Goal: Task Accomplishment & Management: Complete application form

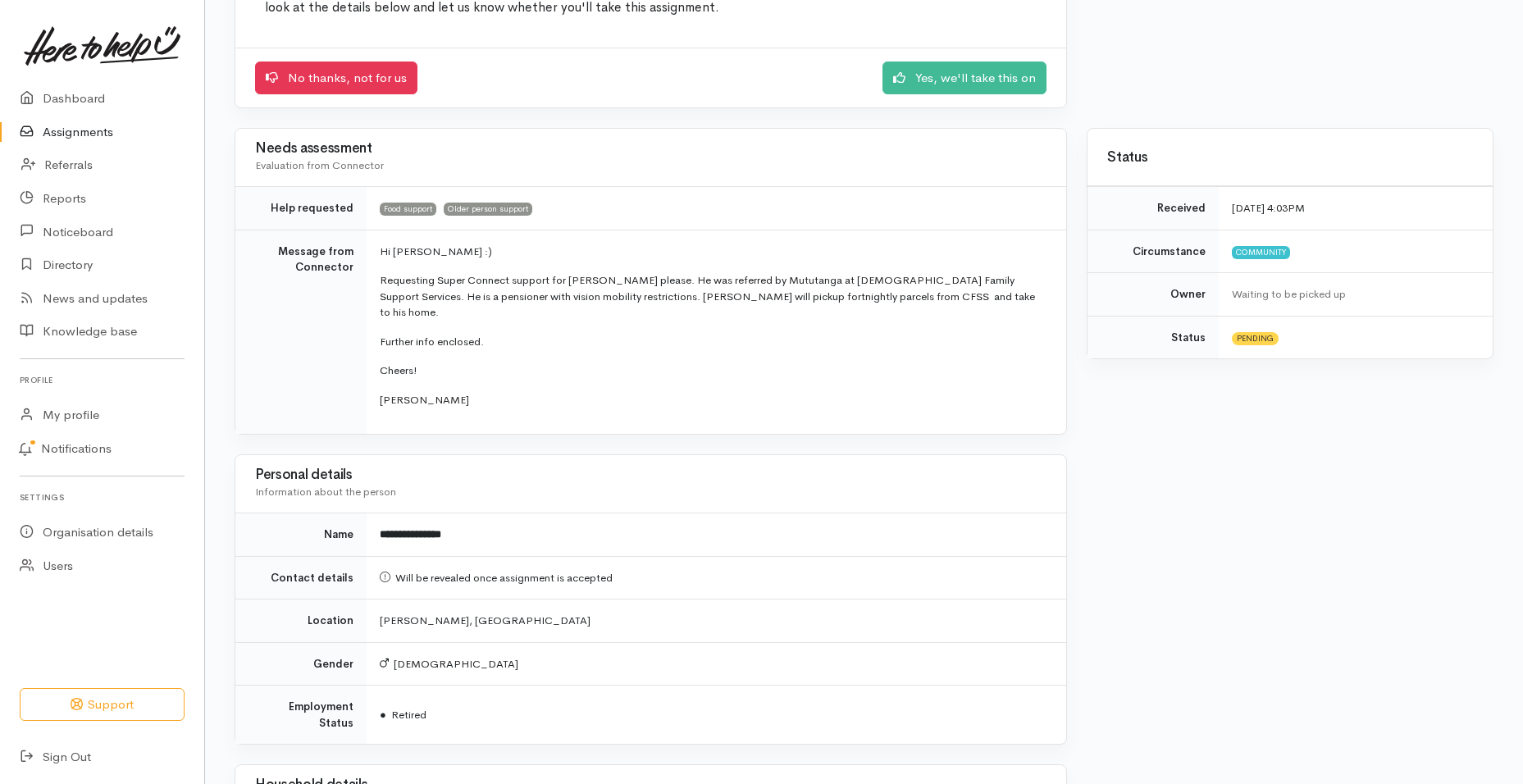
scroll to position [162, 0]
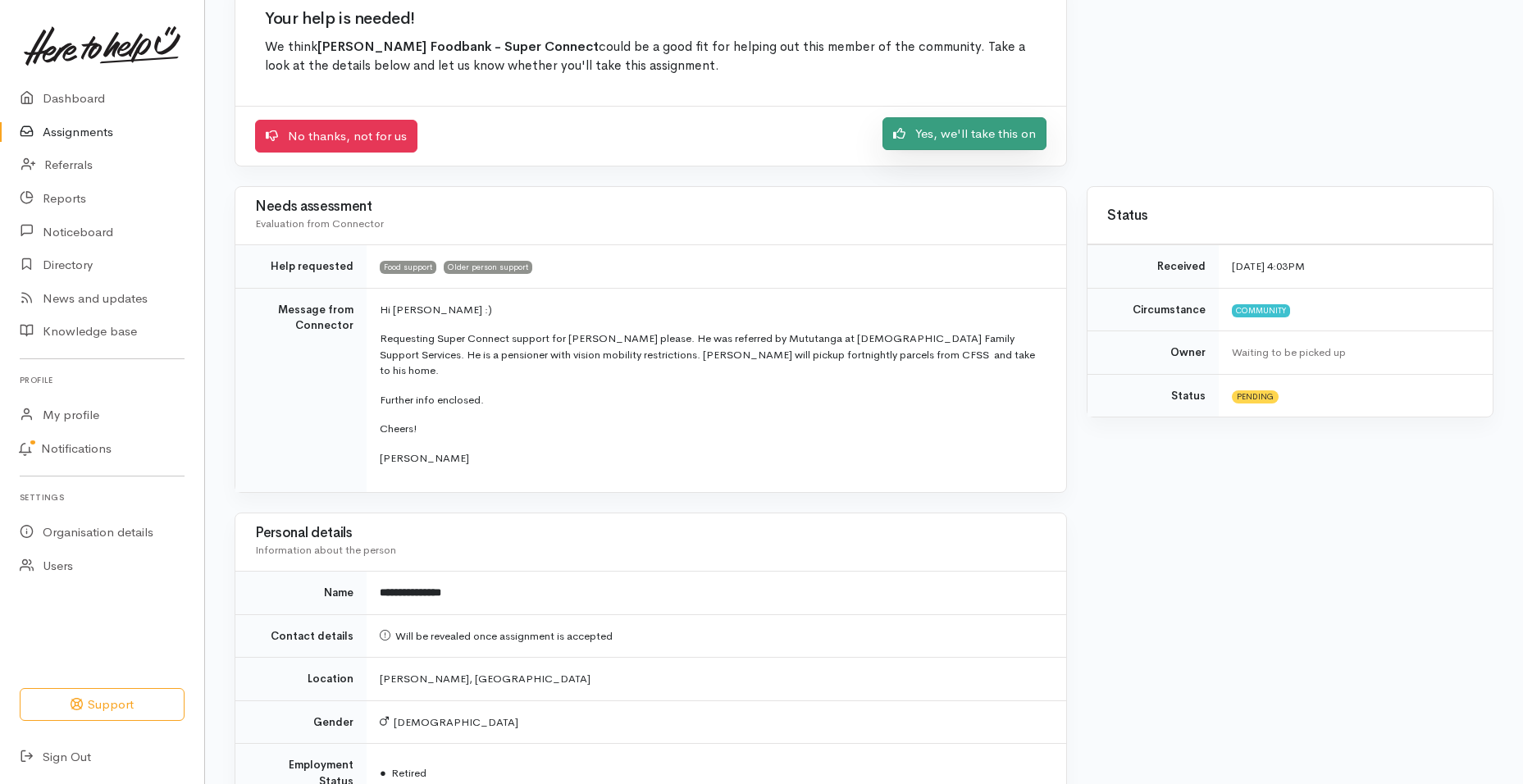
click at [916, 139] on link "Yes, we'll take this on" at bounding box center [964, 133] width 164 height 34
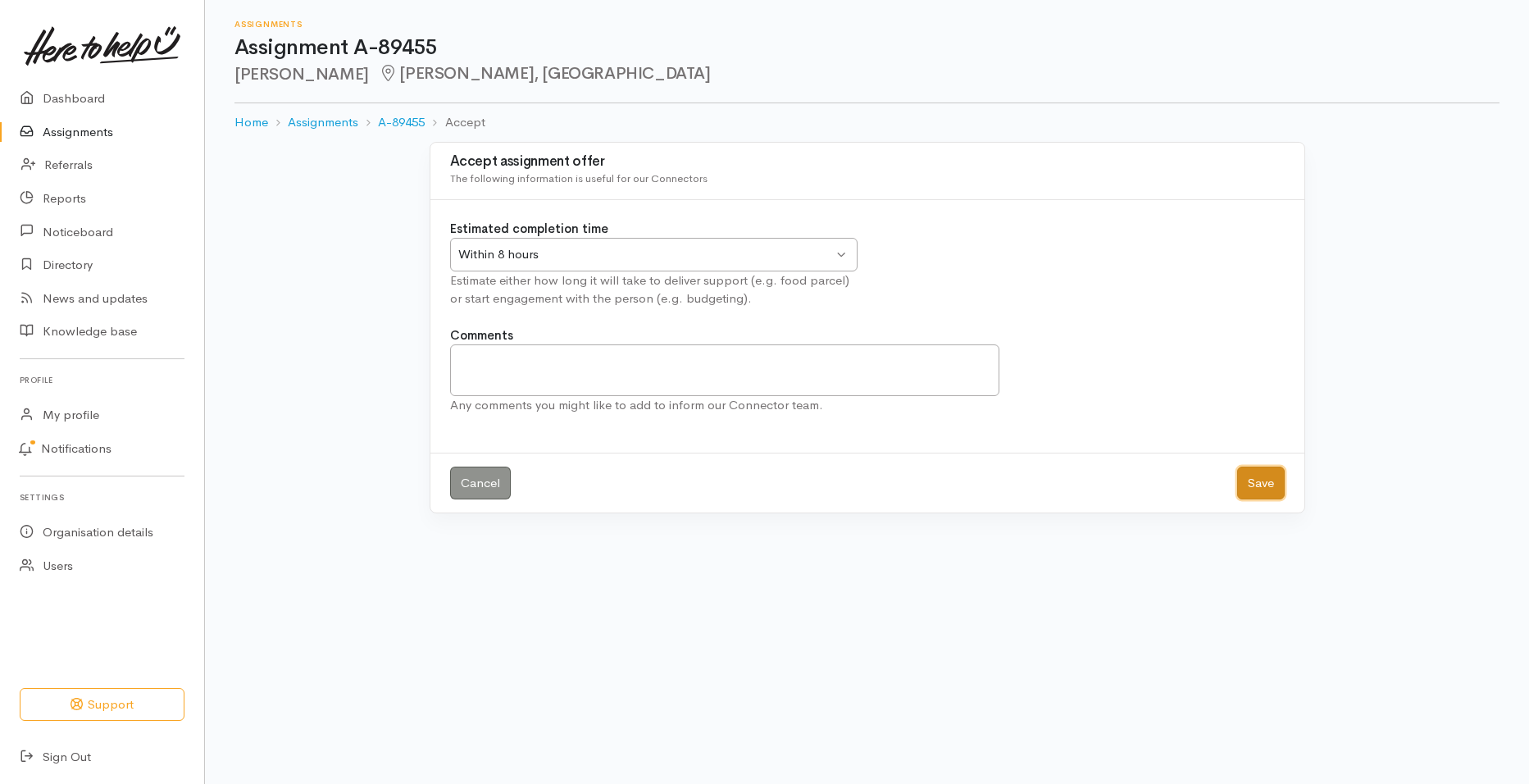
click at [1264, 485] on button "Save" at bounding box center [1261, 483] width 47 height 34
